Goal: Information Seeking & Learning: Learn about a topic

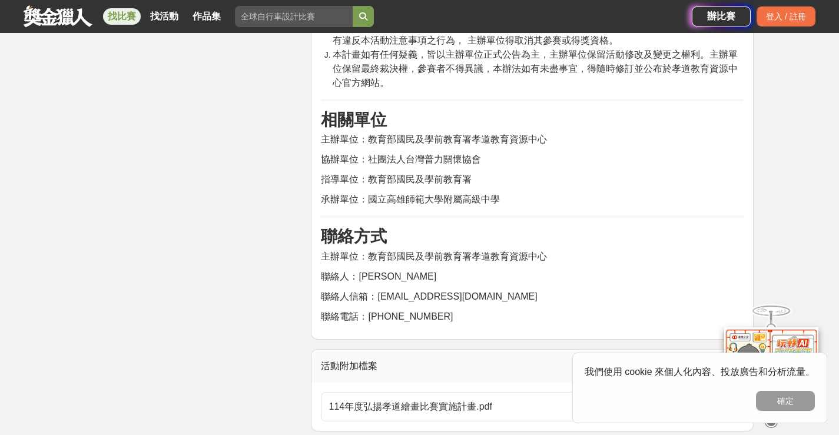
scroll to position [2178, 0]
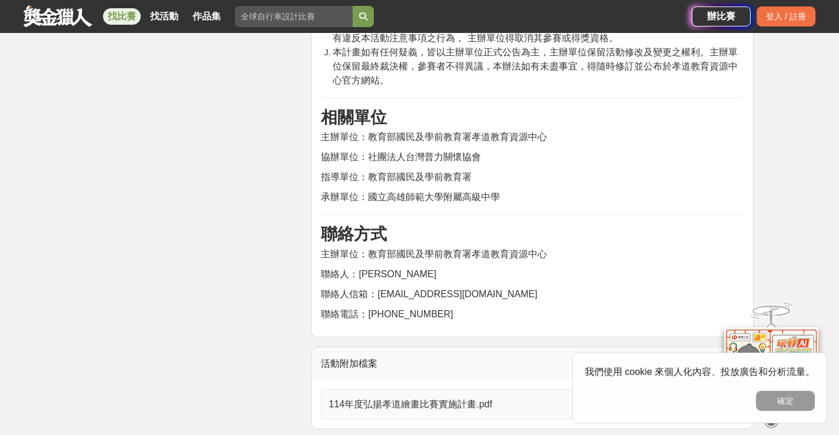
click at [420, 397] on span "114年度弘揚孝道繪畫比賽實施計畫.pdf" at bounding box center [525, 404] width 393 height 14
click at [395, 397] on span "114年度弘揚孝道繪畫比賽實施計畫.pdf" at bounding box center [525, 404] width 393 height 14
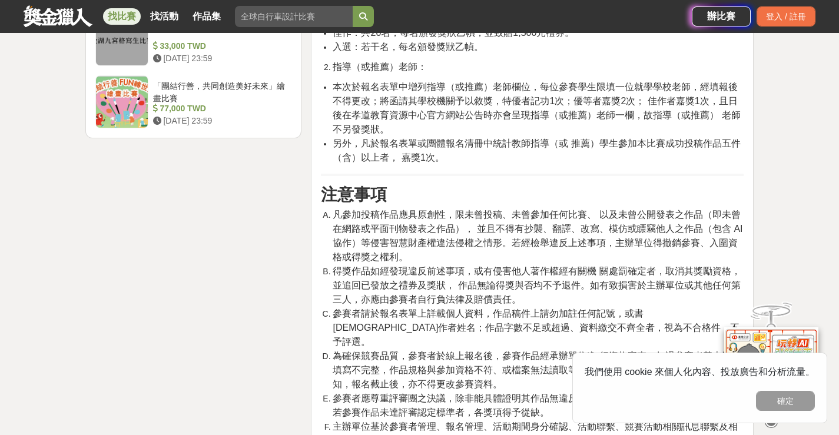
scroll to position [1354, 0]
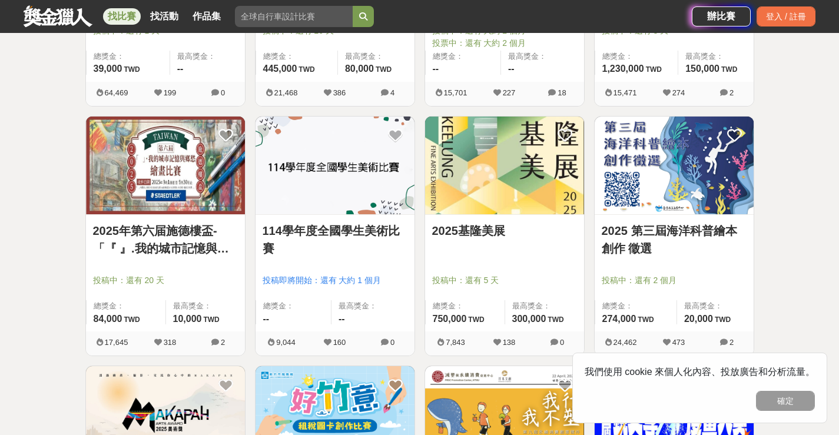
scroll to position [412, 0]
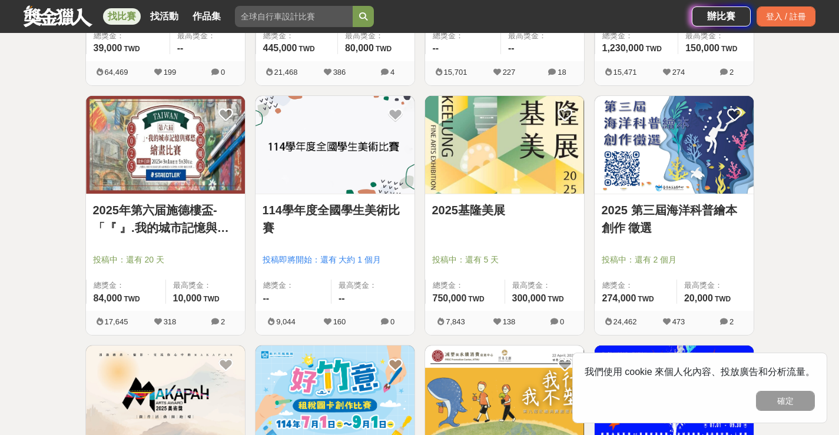
click at [649, 212] on link "2025 第三屆海洋科普繪本創作 徵選" at bounding box center [674, 218] width 145 height 35
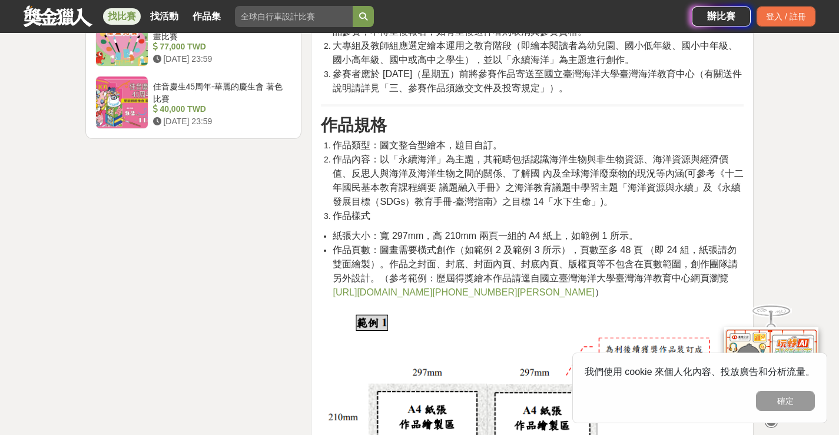
scroll to position [1707, 0]
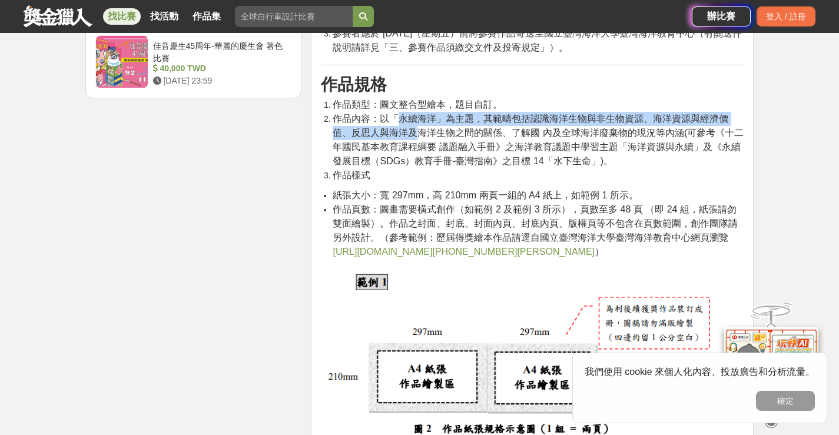
drag, startPoint x: 400, startPoint y: 150, endPoint x: 430, endPoint y: 154, distance: 30.3
click at [421, 154] on span "作品內容：以「永續海洋」為主題，其範疇包括認識海洋生物與非生物資源、海洋資源與經濟價值、反思人與海洋及海洋生物之間的關係、了解國 內及全球海洋廢棄物的現況等內…" at bounding box center [538, 140] width 411 height 52
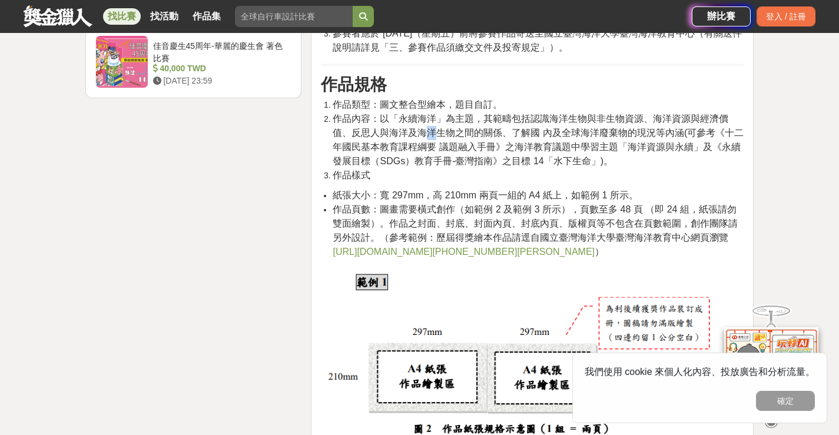
click at [433, 154] on span "作品內容：以「永續海洋」為主題，其範疇包括認識海洋生物與非生物資源、海洋資源與經濟價值、反思人與海洋及海洋生物之間的關係、了解國 內及全球海洋廢棄物的現況等內…" at bounding box center [538, 140] width 411 height 52
click at [435, 145] on span "作品內容：以「永續海洋」為主題，其範疇包括認識海洋生物與非生物資源、海洋資源與經濟價值、反思人與海洋及海洋生物之間的關係、了解國 內及全球海洋廢棄物的現況等內…" at bounding box center [538, 140] width 411 height 52
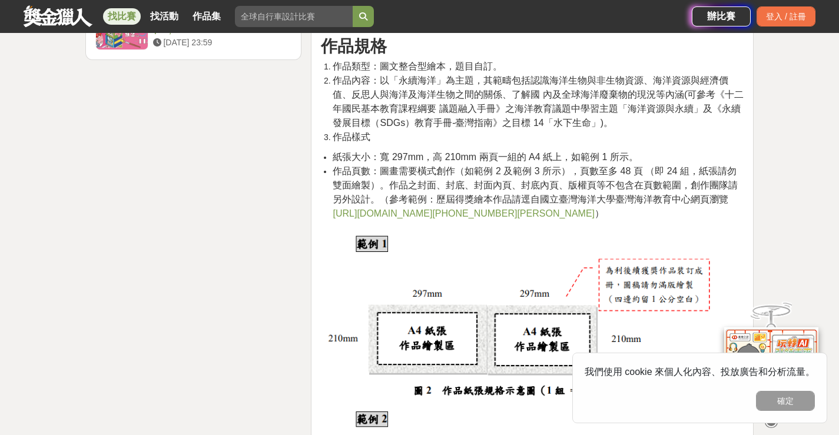
scroll to position [1766, 0]
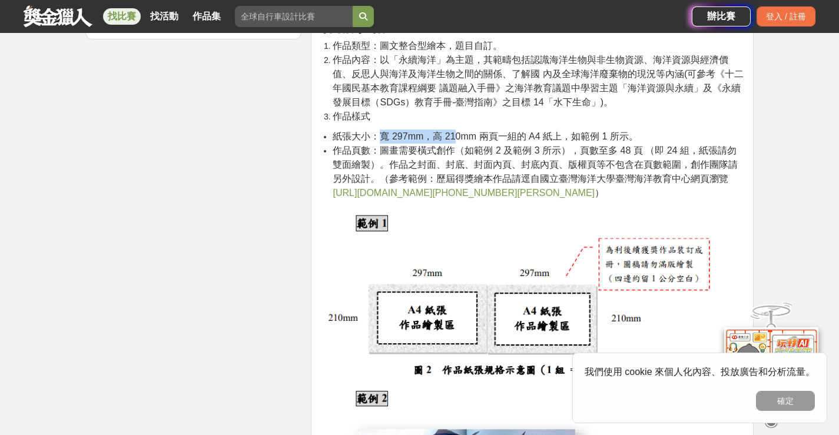
drag, startPoint x: 378, startPoint y: 165, endPoint x: 472, endPoint y: 165, distance: 93.6
click at [469, 141] on span "紙張大小：寬 297mm，高 210mm 兩頁一組的 A4 紙上，如範例 1 所示。" at bounding box center [485, 136] width 305 height 10
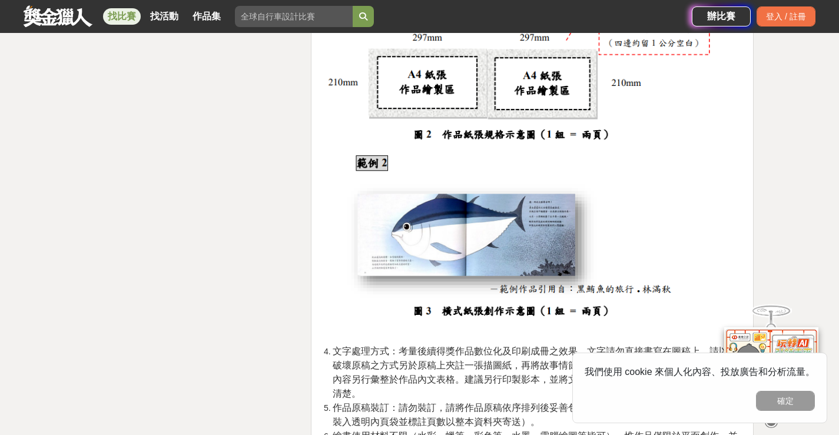
scroll to position [1943, 0]
